Goal: Task Accomplishment & Management: Use online tool/utility

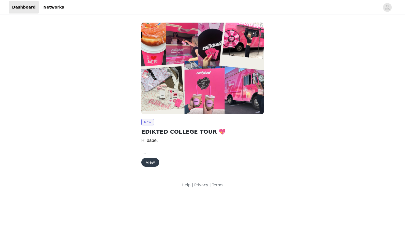
click at [152, 163] on button "View" at bounding box center [150, 162] width 18 height 9
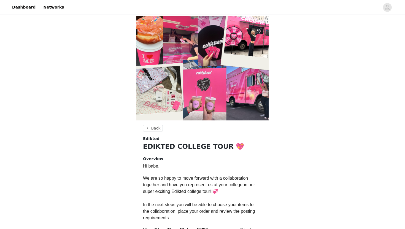
scroll to position [137, 0]
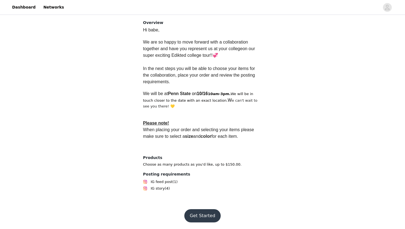
click at [197, 216] on button "Get Started" at bounding box center [202, 215] width 37 height 13
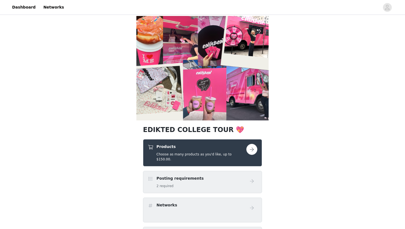
click at [250, 154] on button "button" at bounding box center [251, 149] width 11 height 11
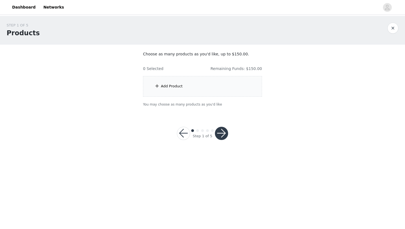
click at [163, 89] on div "Add Product" at bounding box center [172, 87] width 22 height 6
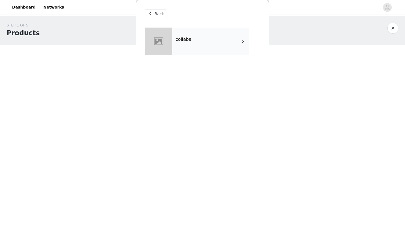
click at [190, 44] on div "collabs" at bounding box center [210, 42] width 77 height 28
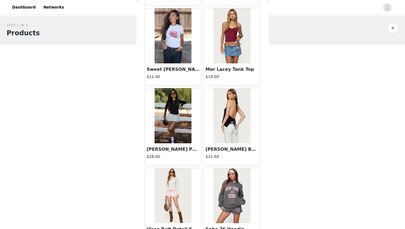
scroll to position [614, 0]
